Goal: Transaction & Acquisition: Purchase product/service

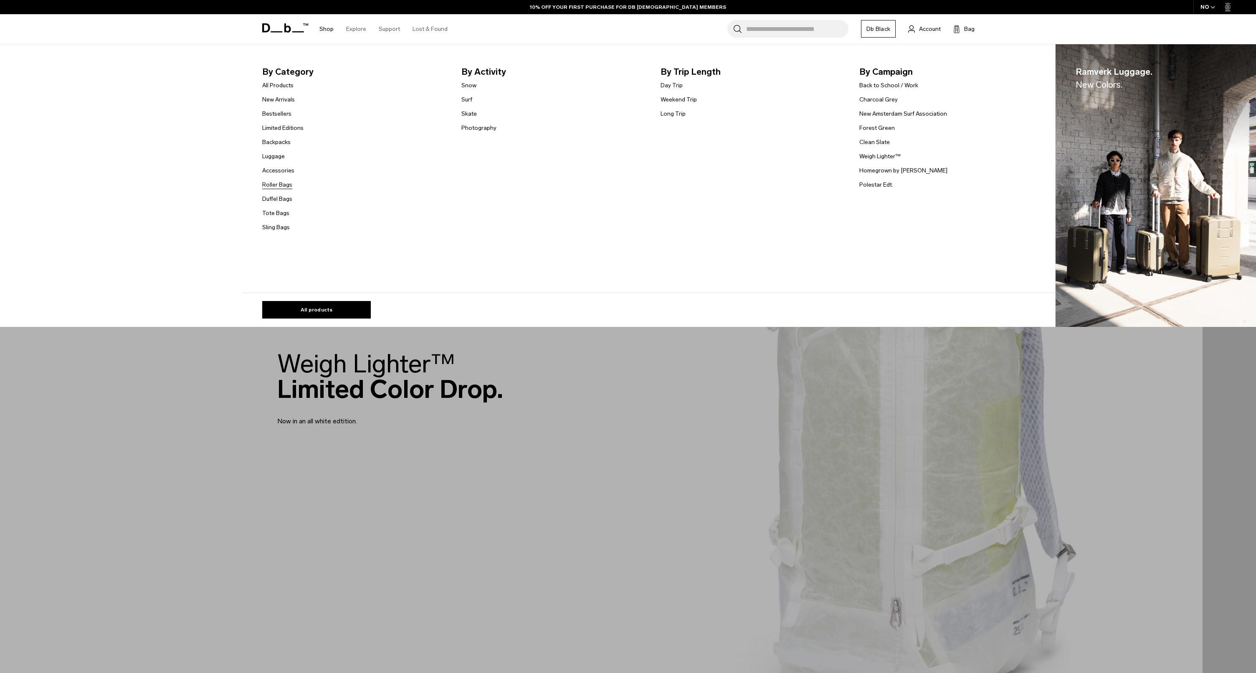
click at [283, 184] on link "Roller Bags" at bounding box center [277, 184] width 30 height 9
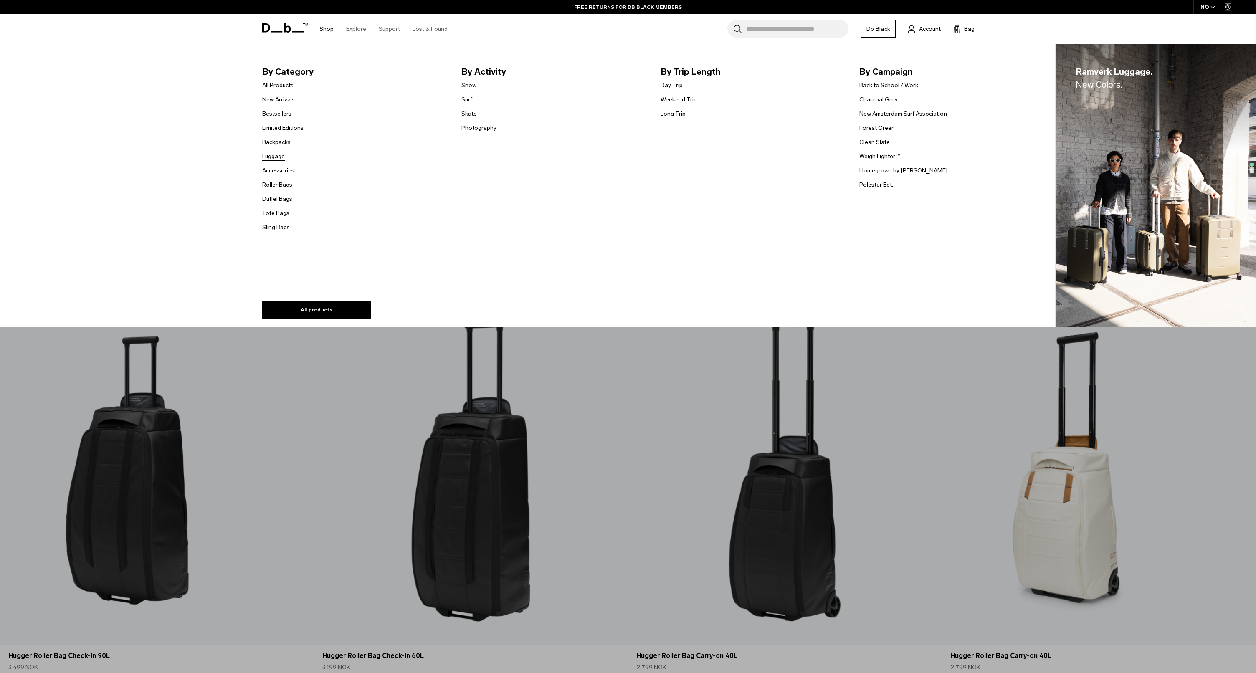
click at [274, 157] on link "Luggage" at bounding box center [273, 156] width 23 height 9
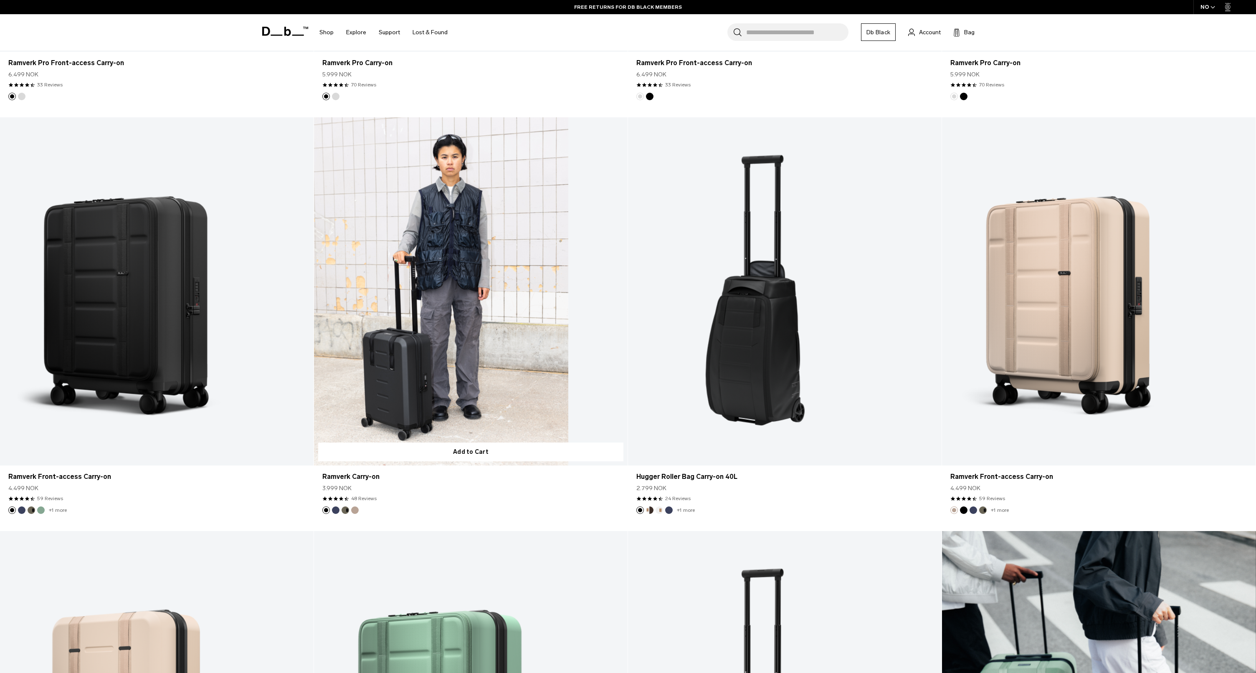
scroll to position [635, 0]
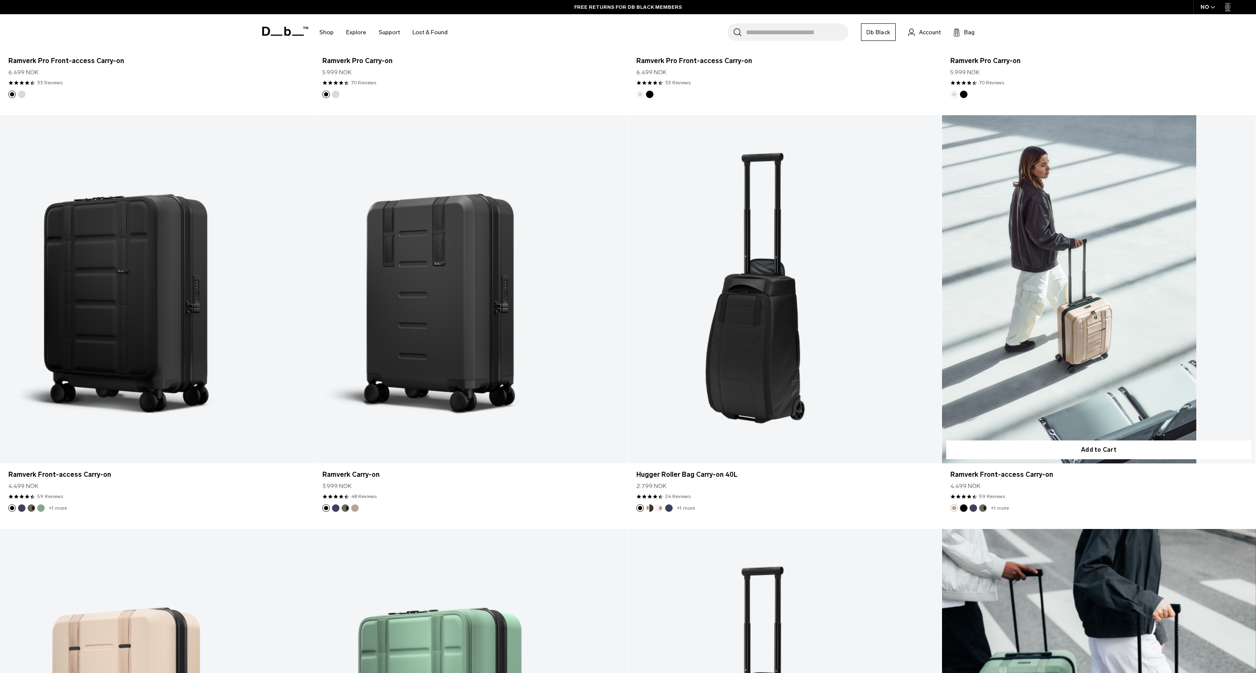
click at [1080, 302] on link "Ramverk Front-access Carry-on" at bounding box center [1099, 289] width 314 height 348
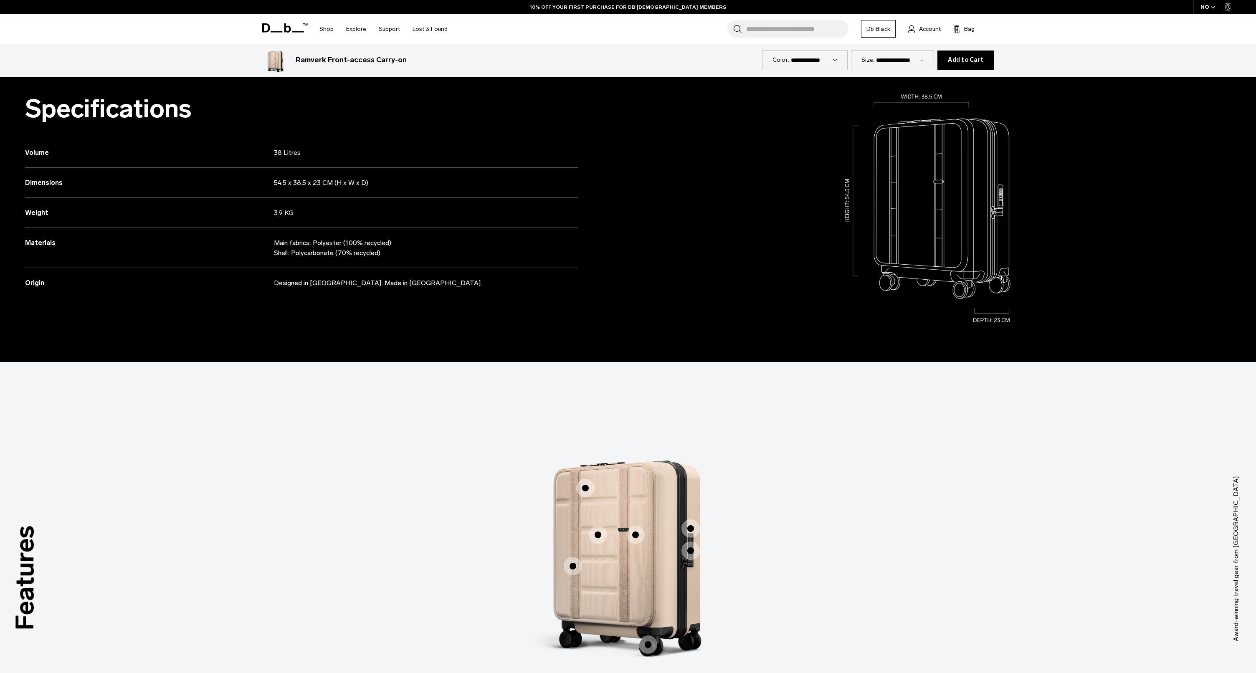
scroll to position [448, 0]
